Goal: Information Seeking & Learning: Learn about a topic

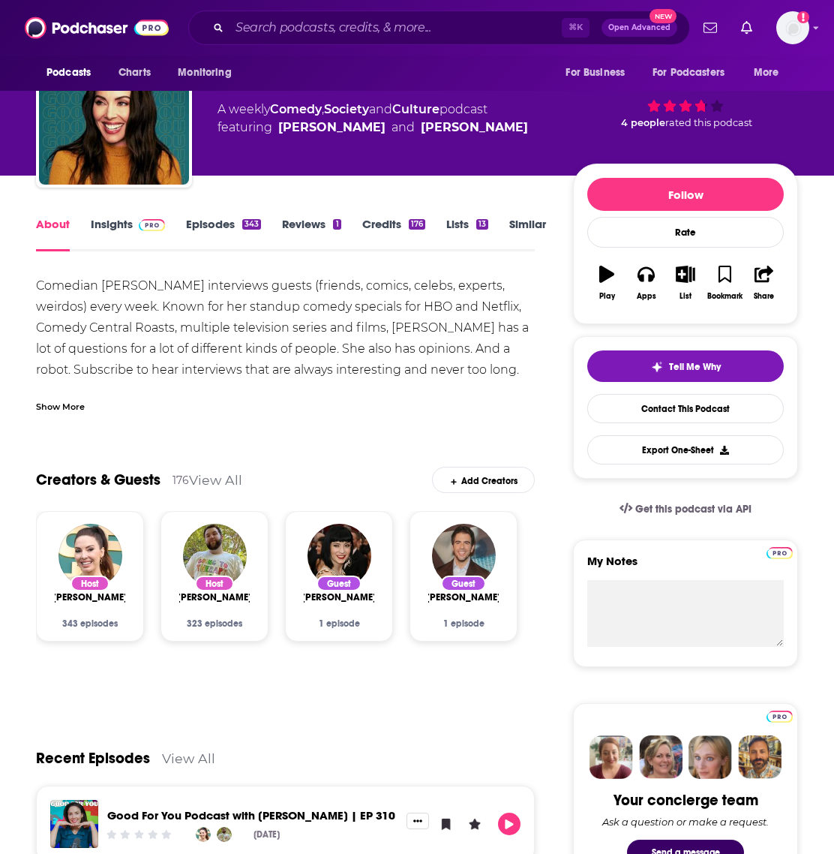
scroll to position [61, 0]
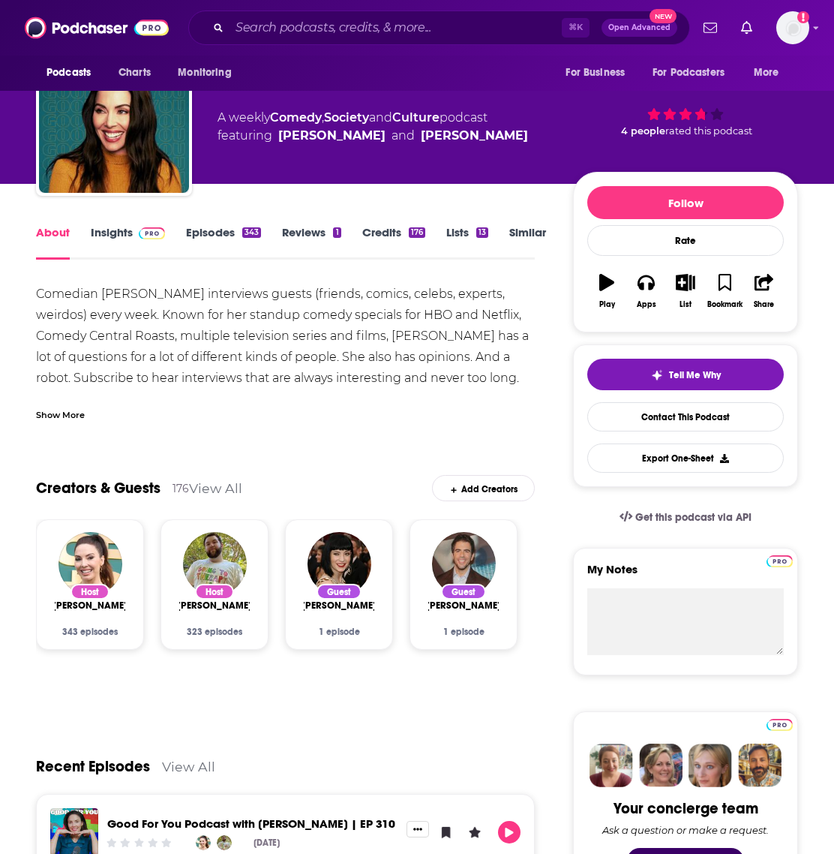
click at [390, 228] on link "Credits 176" at bounding box center [393, 242] width 63 height 35
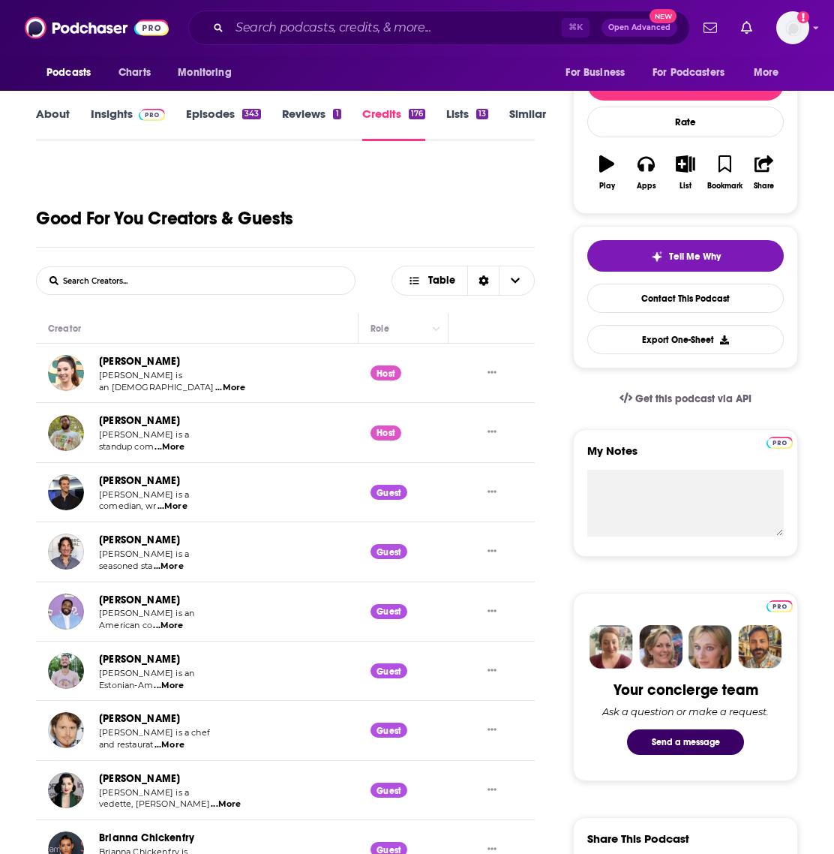
scroll to position [12, 0]
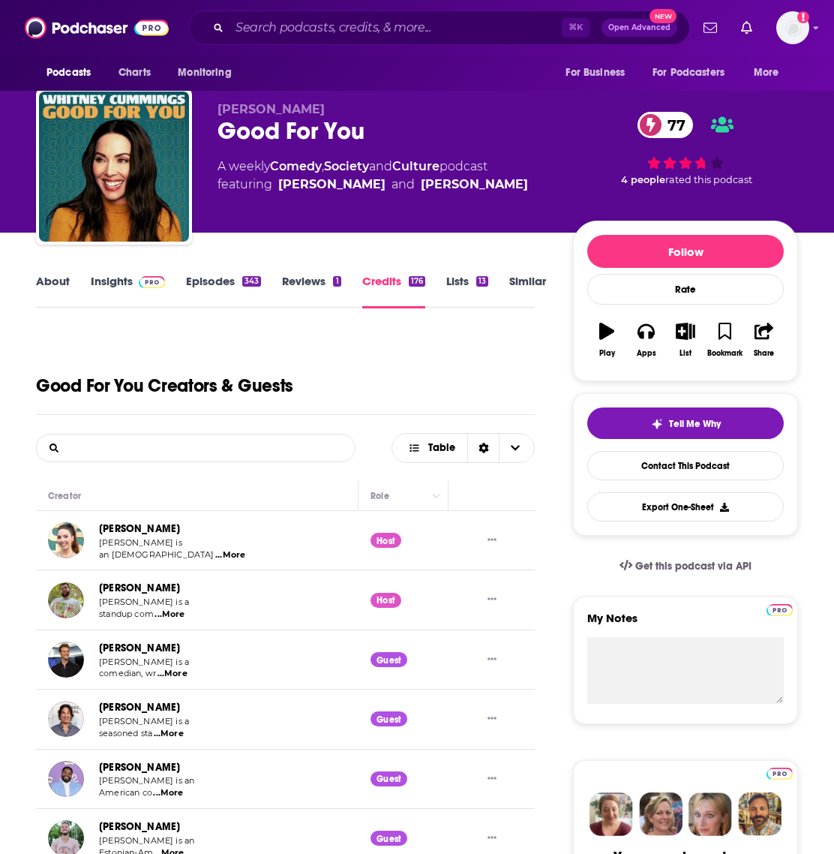
click at [125, 448] on input "List Search Input" at bounding box center [115, 447] width 157 height 27
type input "pat"
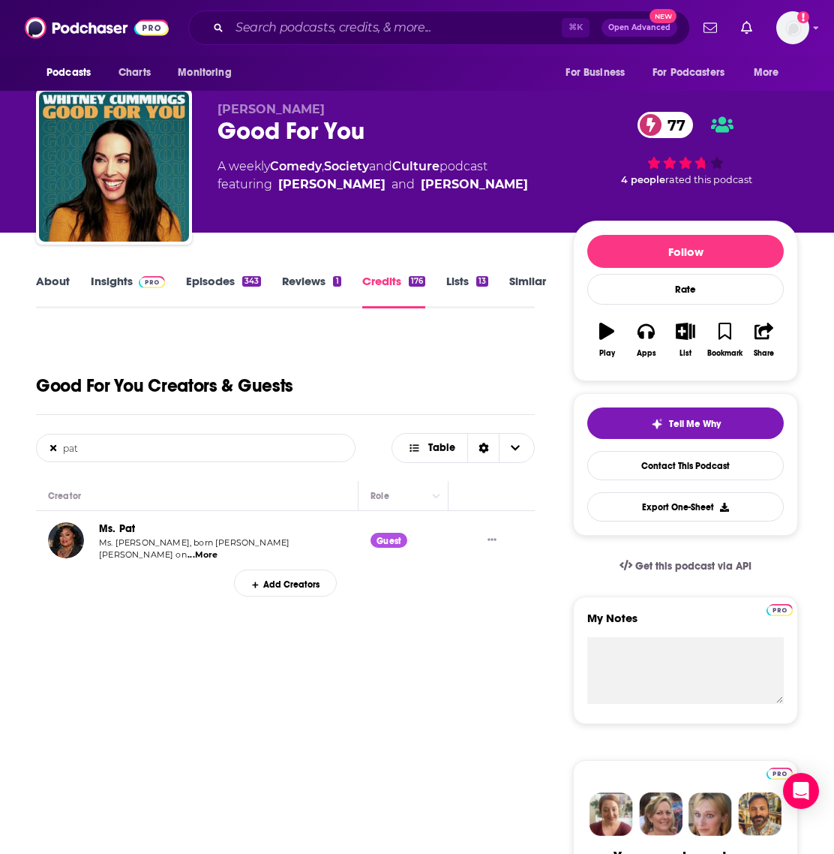
click at [67, 284] on link "About" at bounding box center [53, 291] width 34 height 35
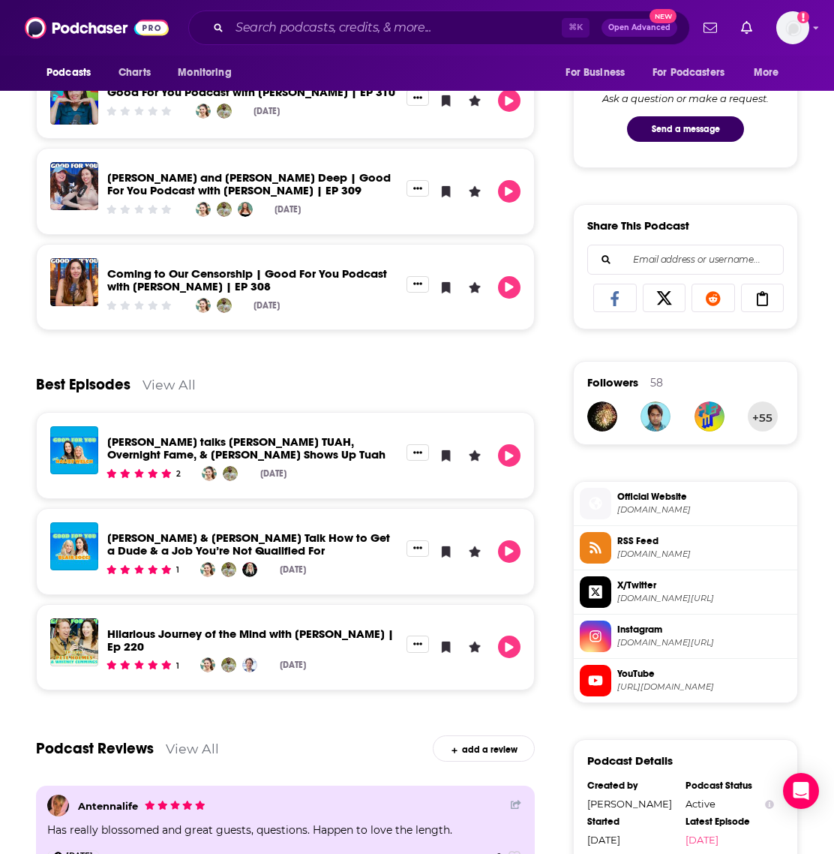
scroll to position [1247, 0]
